Goal: Task Accomplishment & Management: Complete application form

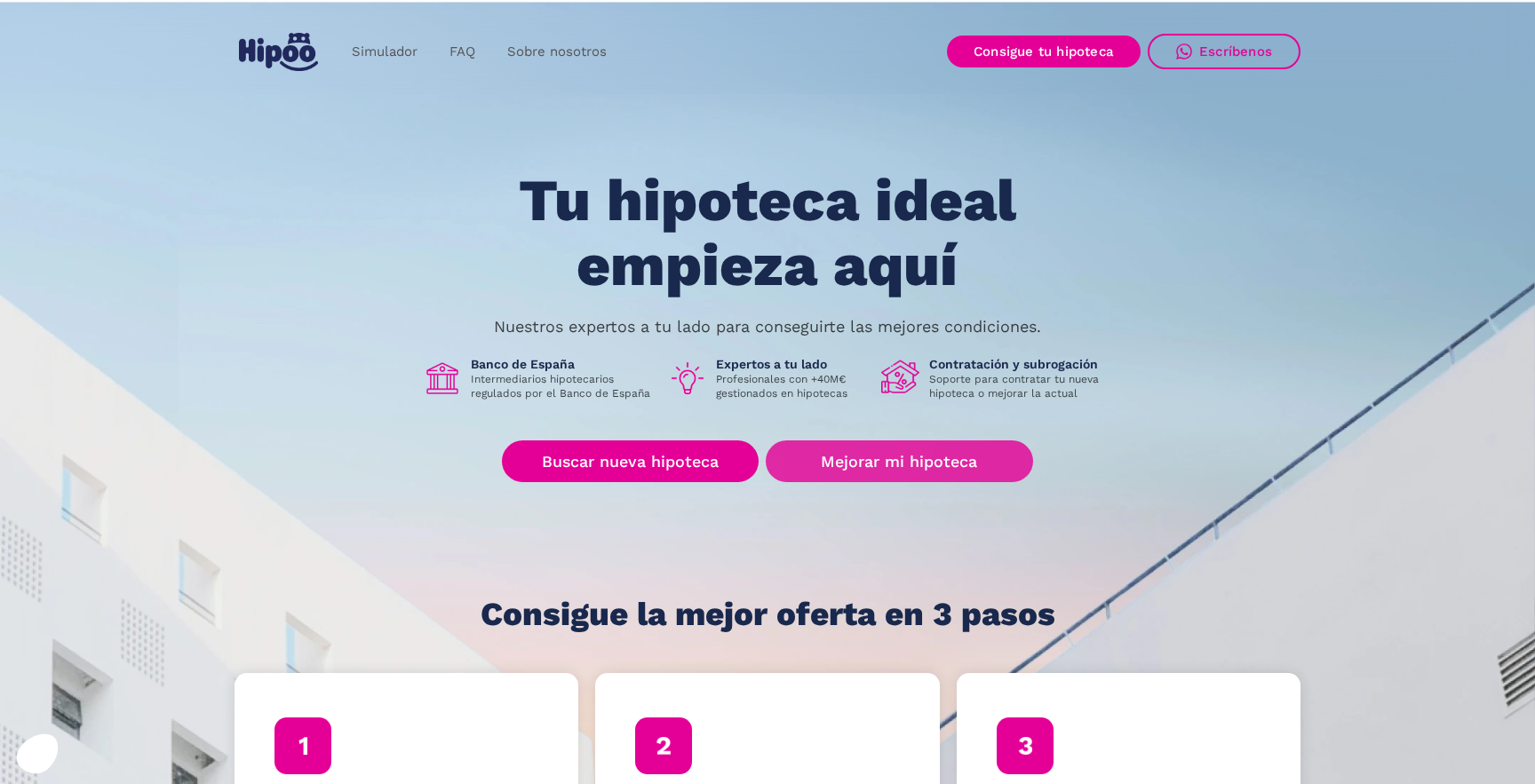
click at [895, 459] on link "Mejorar mi hipoteca" at bounding box center [899, 461] width 267 height 42
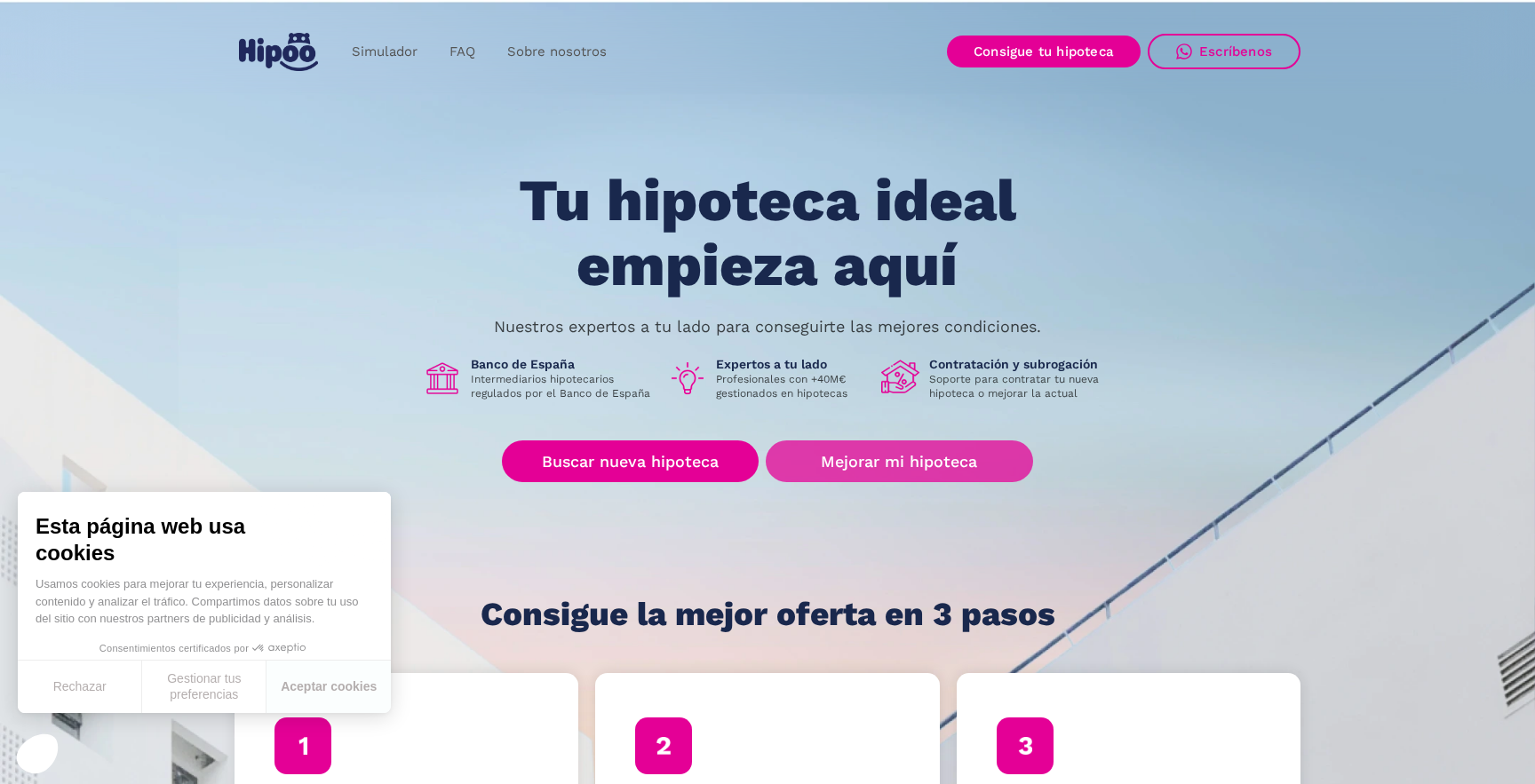
click at [817, 468] on link "Mejorar mi hipoteca" at bounding box center [899, 461] width 267 height 42
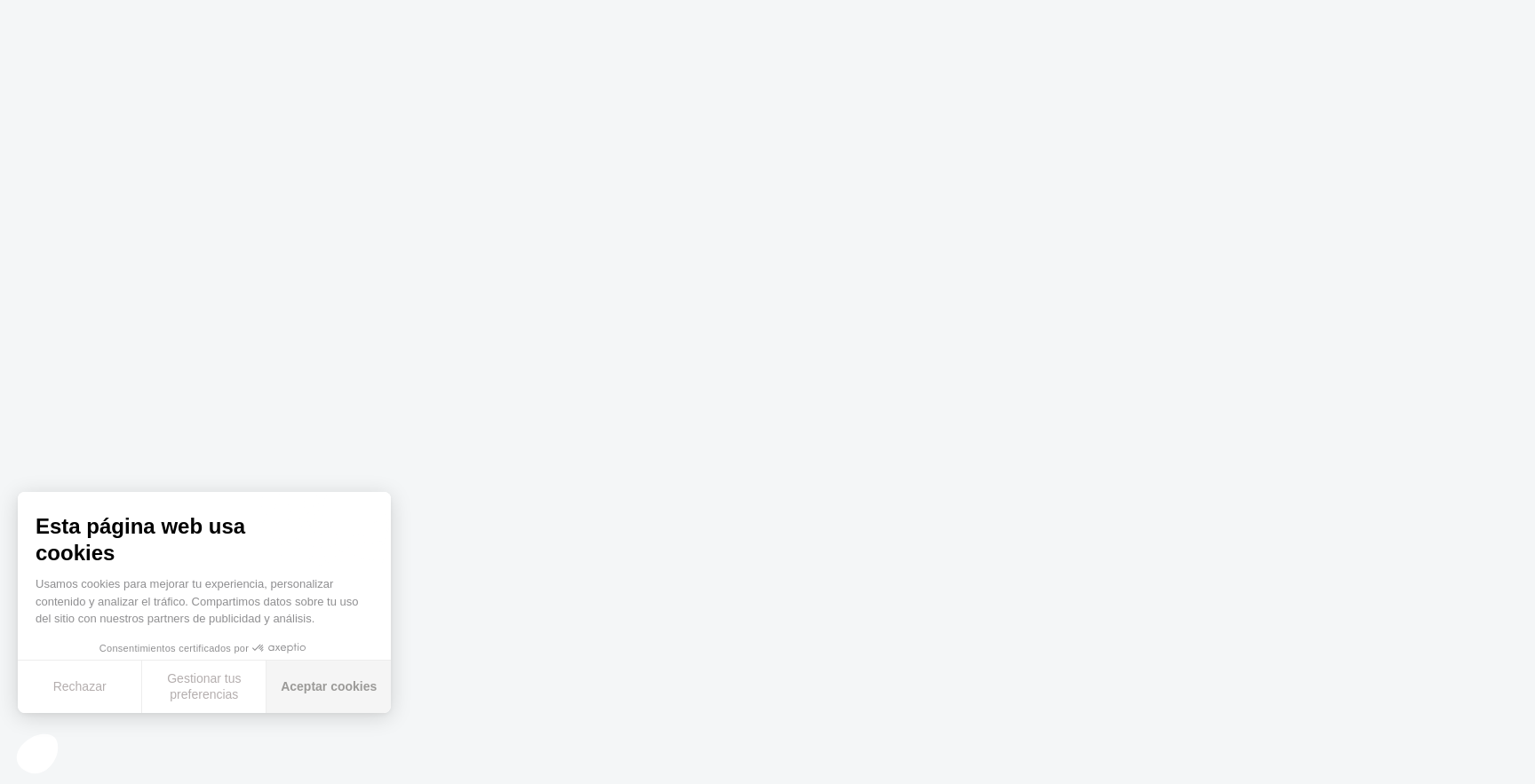
click at [345, 686] on button "Aceptar cookies" at bounding box center [329, 686] width 124 height 52
